Goal: Information Seeking & Learning: Learn about a topic

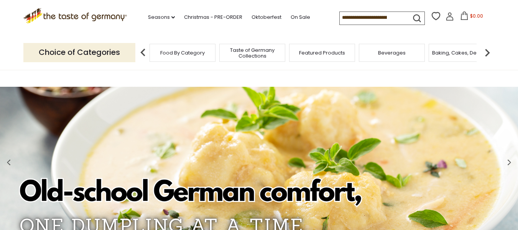
click at [197, 58] on div "Food By Category" at bounding box center [183, 53] width 66 height 18
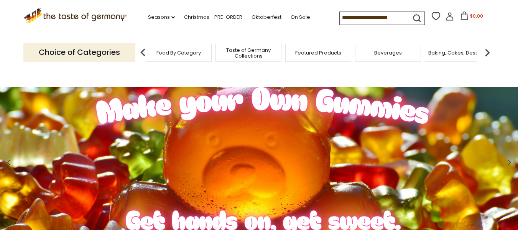
click at [181, 60] on div "Food By Category" at bounding box center [179, 53] width 66 height 18
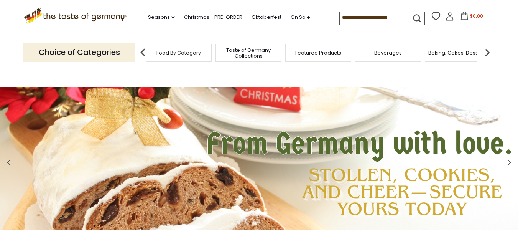
click at [489, 50] on img at bounding box center [487, 52] width 15 height 15
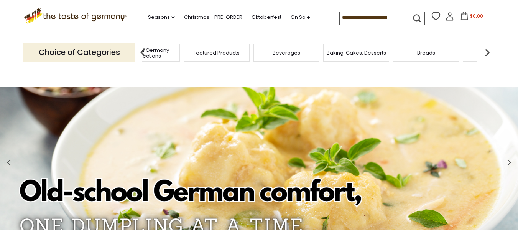
click at [366, 59] on div "Baking, Cakes, Desserts" at bounding box center [357, 53] width 66 height 18
click at [367, 55] on span "Baking, Cakes, Desserts" at bounding box center [356, 53] width 59 height 6
click at [367, 55] on span "Baking, Cakes, Desserts" at bounding box center [362, 53] width 59 height 6
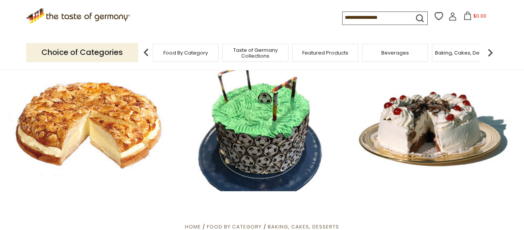
click at [367, 50] on div "Beverages" at bounding box center [395, 53] width 66 height 18
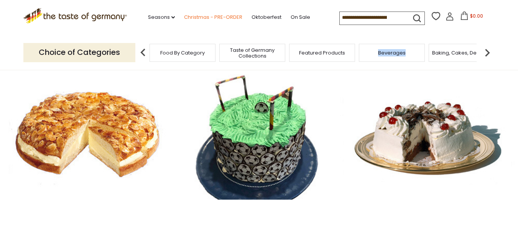
click at [201, 17] on link "Christmas - PRE-ORDER" at bounding box center [213, 17] width 58 height 8
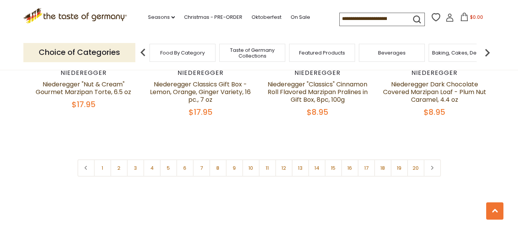
scroll to position [1900, 0]
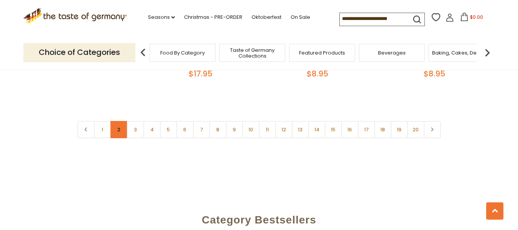
click at [118, 121] on link "2" at bounding box center [119, 129] width 17 height 17
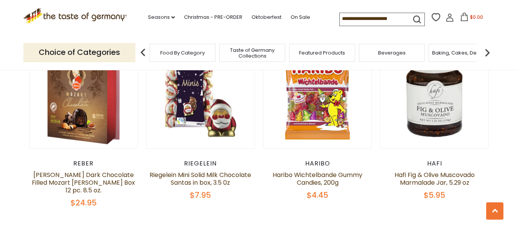
scroll to position [1823, 0]
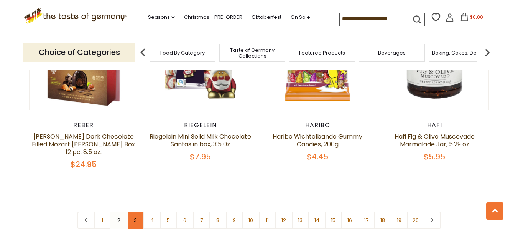
click at [135, 211] on link "3" at bounding box center [135, 219] width 17 height 17
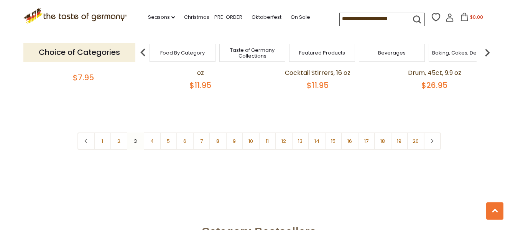
scroll to position [1900, 0]
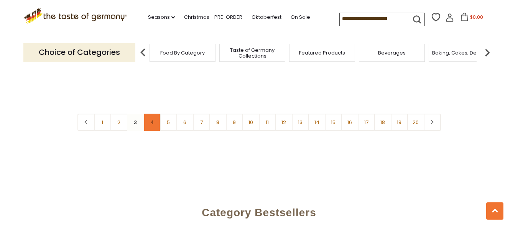
click at [153, 116] on link "4" at bounding box center [152, 122] width 17 height 17
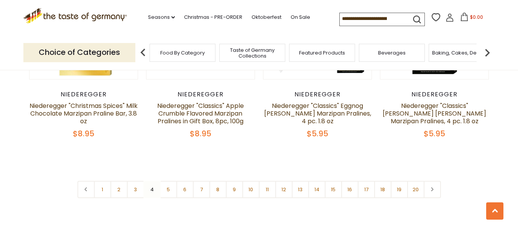
scroll to position [1861, 0]
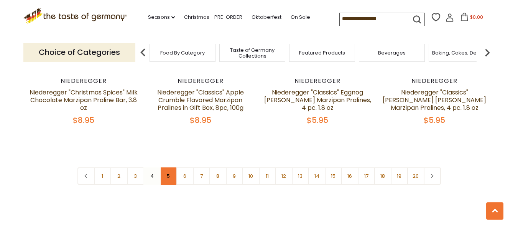
click at [167, 167] on link "5" at bounding box center [168, 175] width 17 height 17
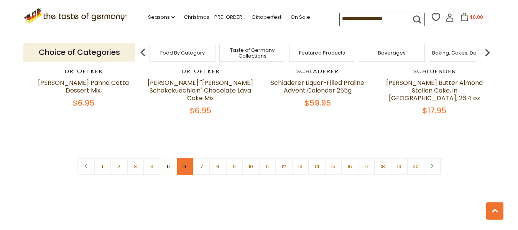
click at [186, 159] on link "6" at bounding box center [185, 166] width 17 height 17
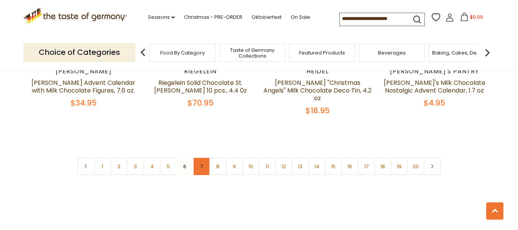
click at [207, 158] on link "7" at bounding box center [201, 166] width 17 height 17
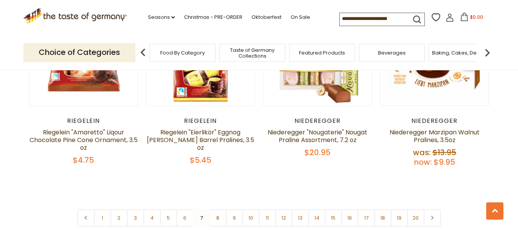
scroll to position [1823, 0]
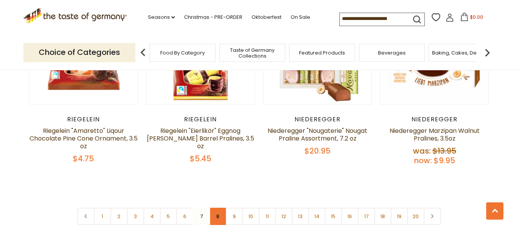
click at [216, 208] on link "8" at bounding box center [218, 216] width 17 height 17
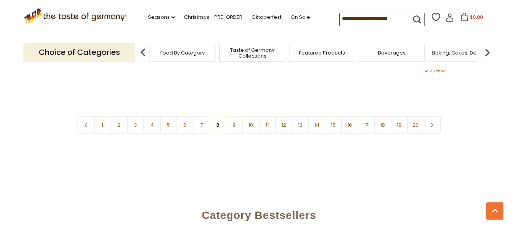
scroll to position [1900, 0]
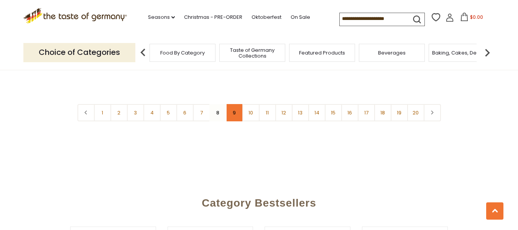
click at [233, 104] on link "9" at bounding box center [234, 112] width 17 height 17
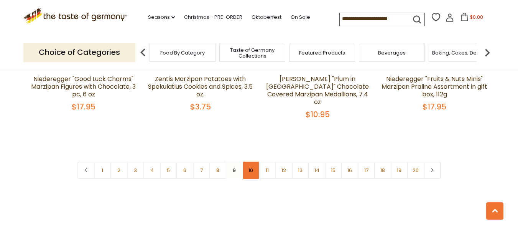
click at [255, 162] on link "10" at bounding box center [251, 170] width 17 height 17
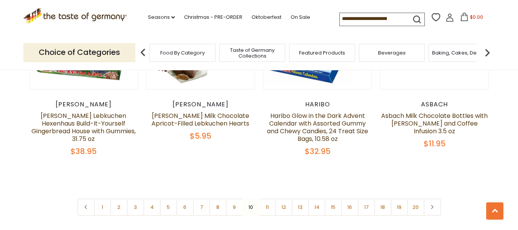
scroll to position [1861, 0]
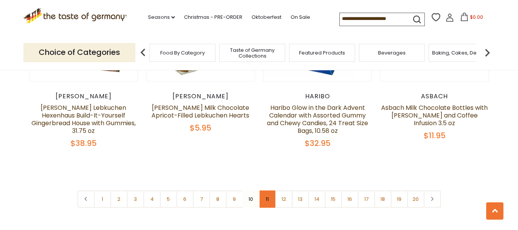
click at [266, 190] on link "11" at bounding box center [267, 198] width 17 height 17
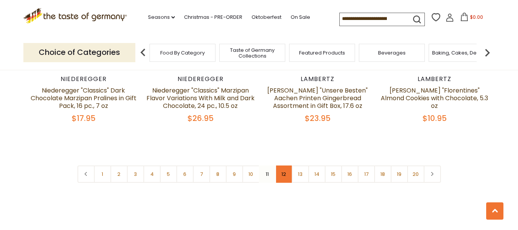
click at [285, 169] on link "12" at bounding box center [284, 173] width 17 height 17
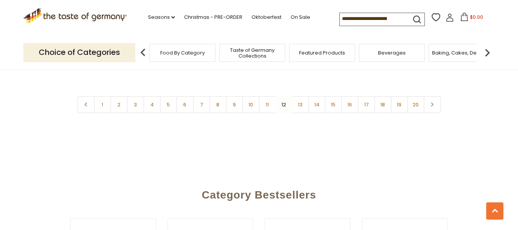
scroll to position [1938, 0]
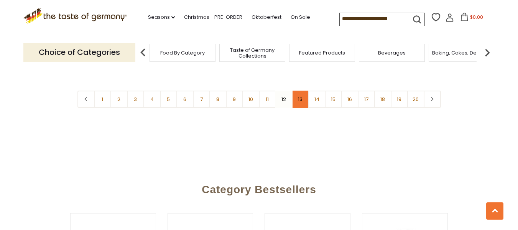
click at [300, 94] on link "13" at bounding box center [300, 99] width 17 height 17
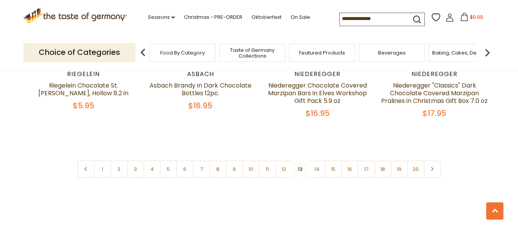
scroll to position [1900, 0]
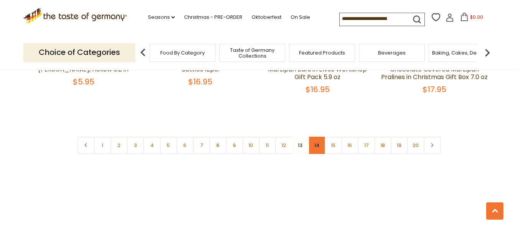
click at [316, 139] on link "14" at bounding box center [317, 145] width 17 height 17
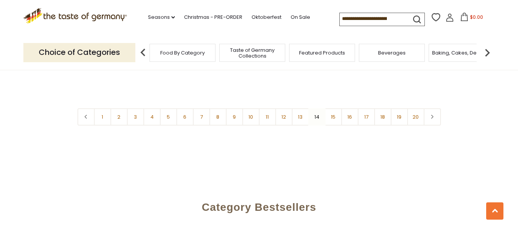
scroll to position [1938, 0]
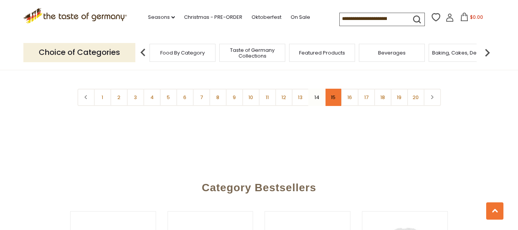
click at [331, 90] on link "15" at bounding box center [333, 97] width 17 height 17
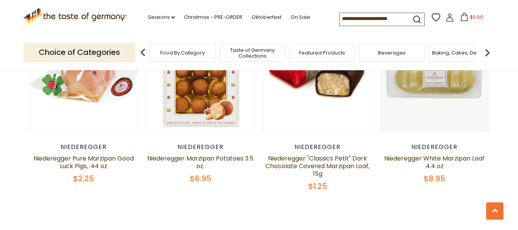
scroll to position [1823, 0]
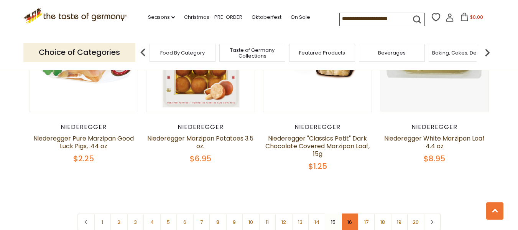
click at [353, 213] on link "16" at bounding box center [350, 221] width 17 height 17
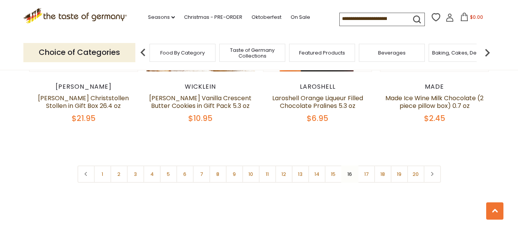
scroll to position [1861, 0]
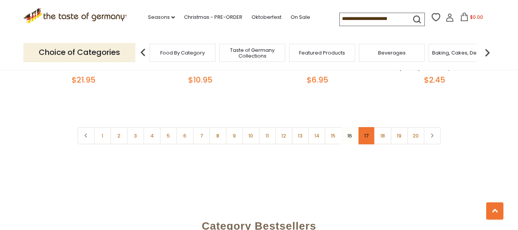
click at [365, 130] on link "17" at bounding box center [366, 135] width 17 height 17
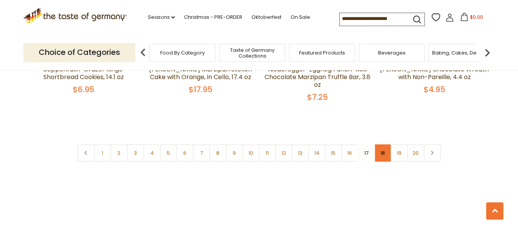
click at [385, 144] on link "18" at bounding box center [383, 152] width 17 height 17
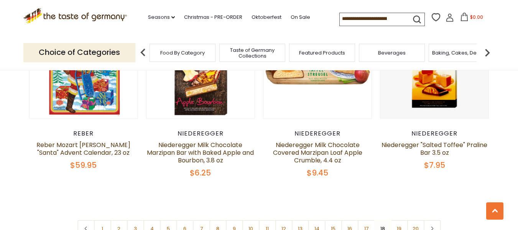
scroll to position [1823, 0]
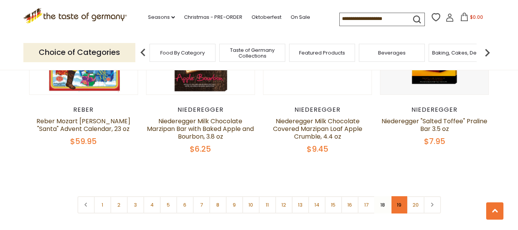
click at [400, 196] on link "19" at bounding box center [399, 204] width 17 height 17
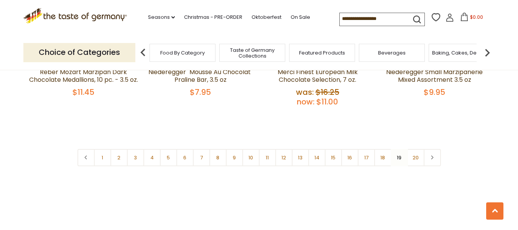
scroll to position [1900, 0]
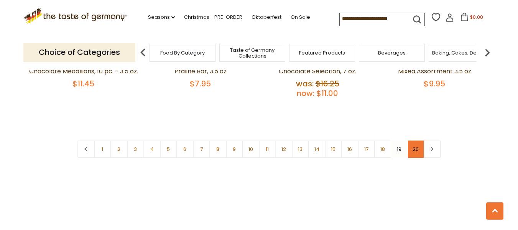
click at [415, 140] on link "20" at bounding box center [416, 148] width 17 height 17
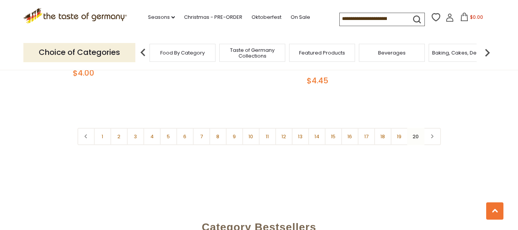
scroll to position [556, 0]
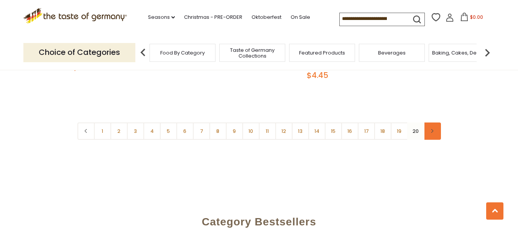
click at [434, 130] on icon at bounding box center [432, 131] width 5 height 4
